Goal: Information Seeking & Learning: Learn about a topic

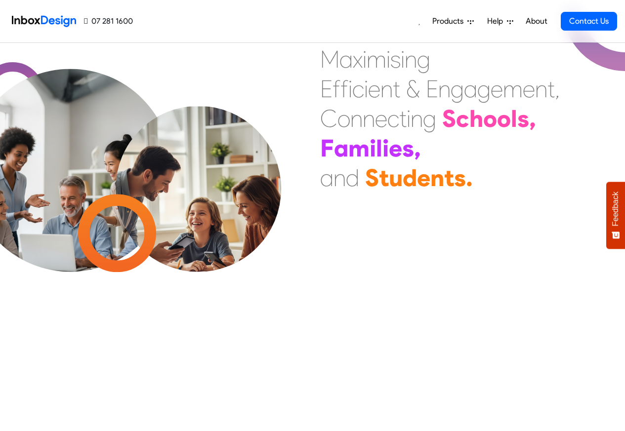
scroll to position [713, 0]
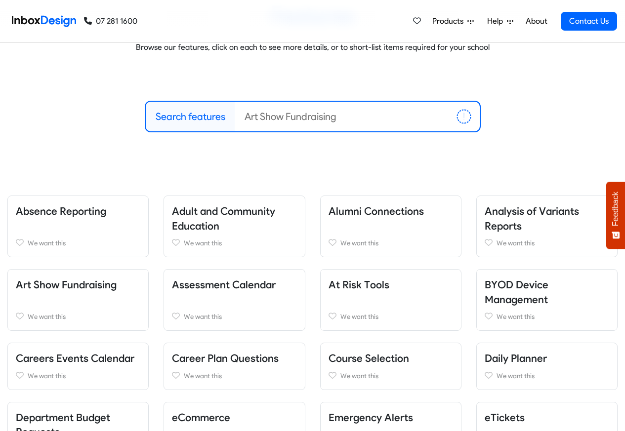
scroll to position [356, 0]
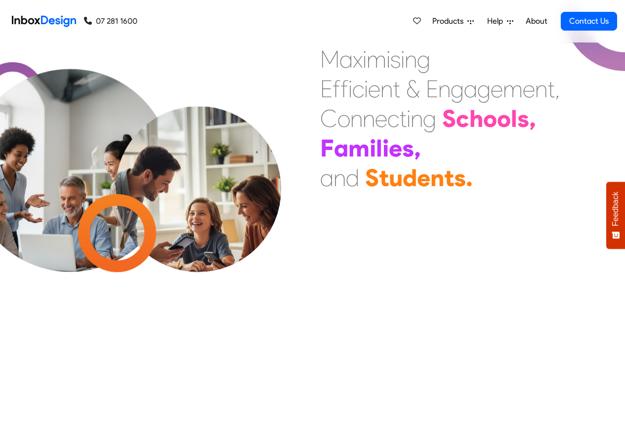
scroll to position [415, 0]
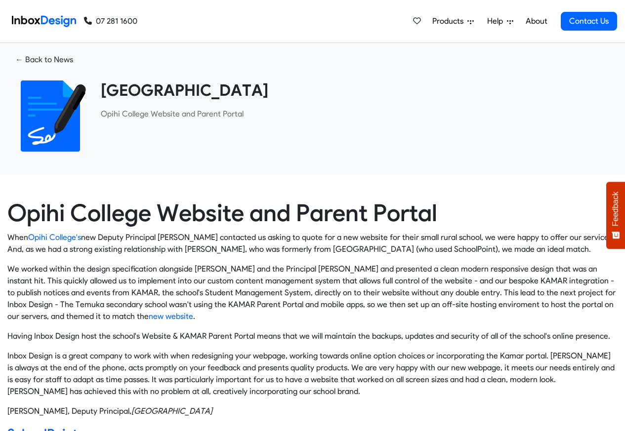
click at [486, 20] on link "Help" at bounding box center [500, 21] width 34 height 20
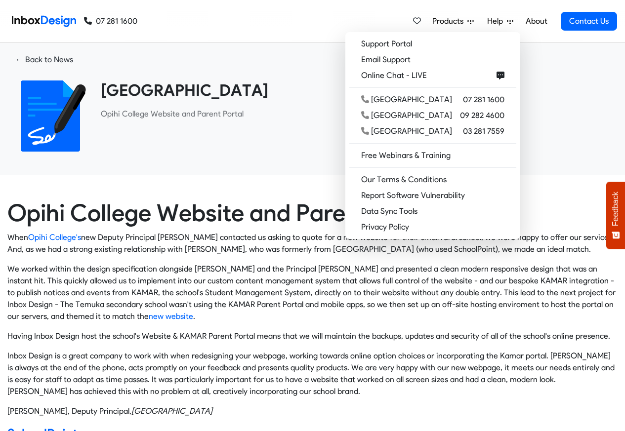
click at [473, 11] on link "Products" at bounding box center [452, 21] width 49 height 20
